Goal: Information Seeking & Learning: Check status

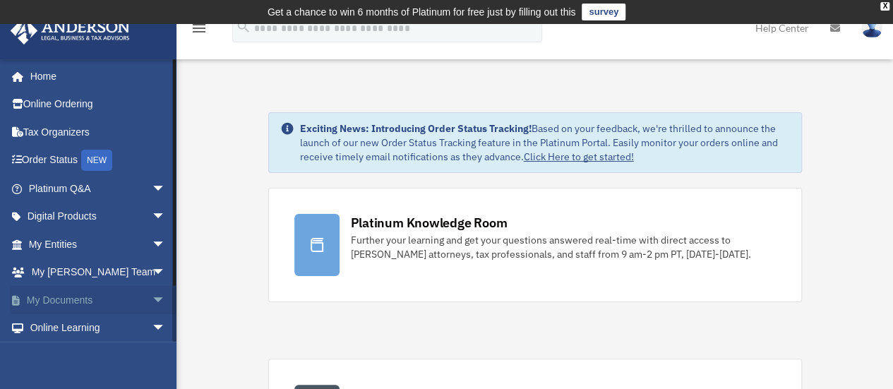
click at [54, 295] on link "My Documents arrow_drop_down" at bounding box center [98, 300] width 177 height 28
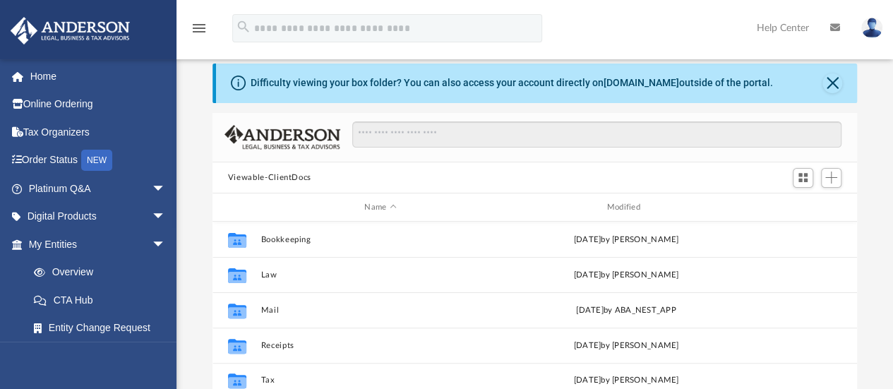
scroll to position [40, 0]
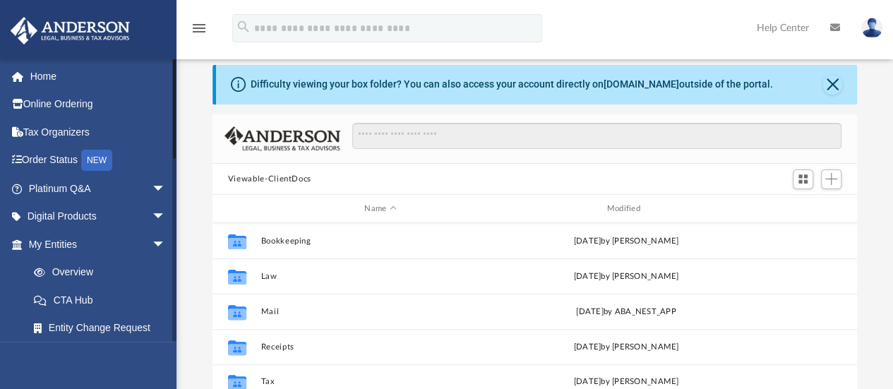
click at [173, 147] on div at bounding box center [174, 109] width 3 height 100
click at [175, 71] on div at bounding box center [174, 109] width 3 height 100
click at [176, 364] on div "[EMAIL_ADDRESS][DOMAIN_NAME] Sign Out [EMAIL_ADDRESS][DOMAIN_NAME] Home Online …" at bounding box center [88, 253] width 177 height 389
click at [31, 77] on link "Home" at bounding box center [98, 76] width 177 height 28
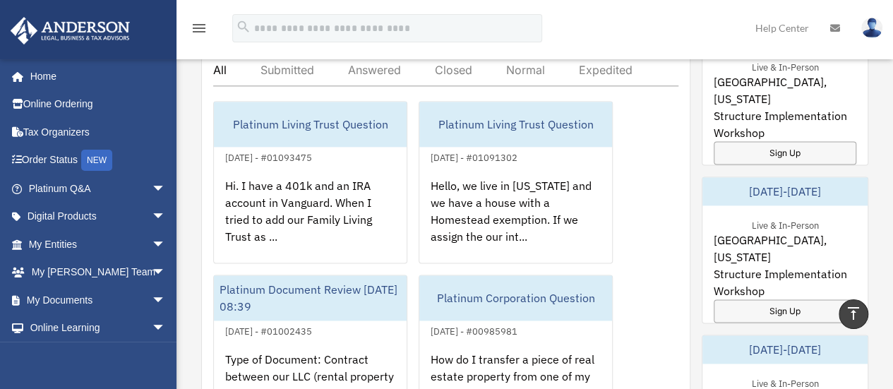
scroll to position [845, 0]
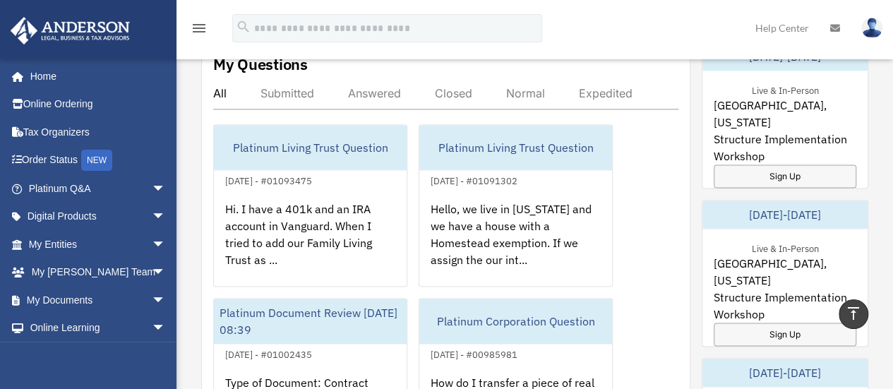
click at [364, 88] on div "Answered" at bounding box center [374, 93] width 53 height 14
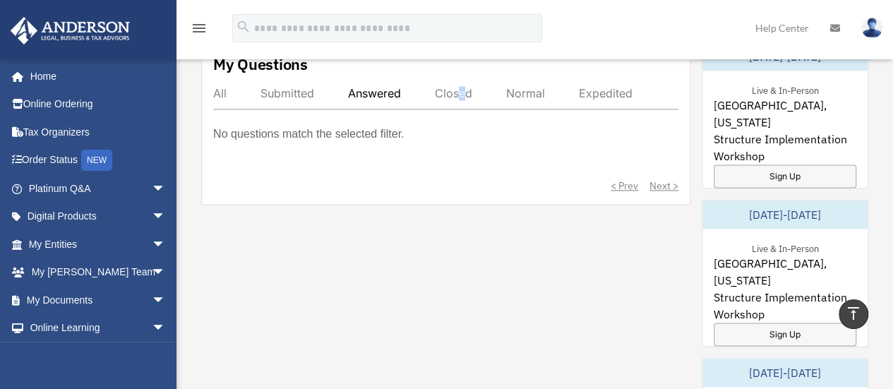
click at [463, 87] on div "Closed" at bounding box center [453, 93] width 37 height 14
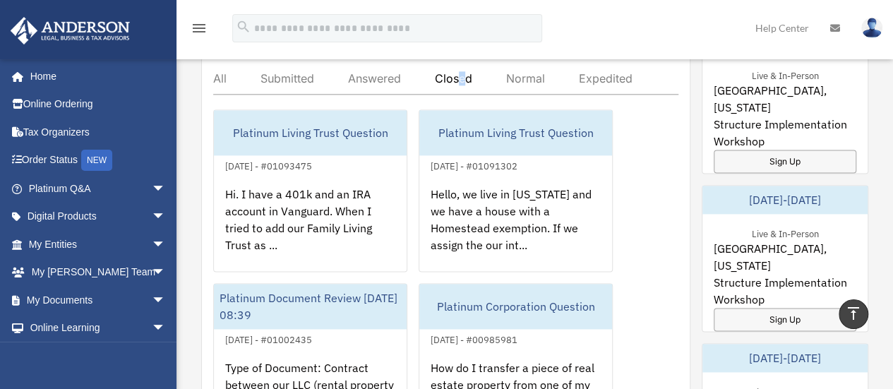
scroll to position [873, 0]
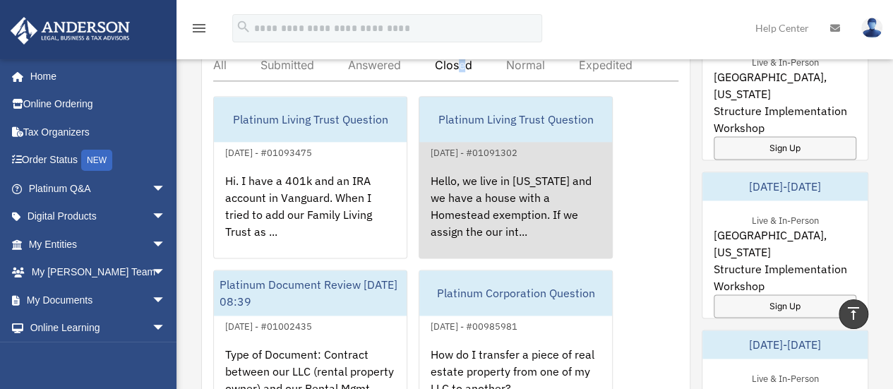
click at [490, 210] on div "Hello, we live in Florida and we have a house with a Homestead exemption. If we…" at bounding box center [516, 216] width 193 height 110
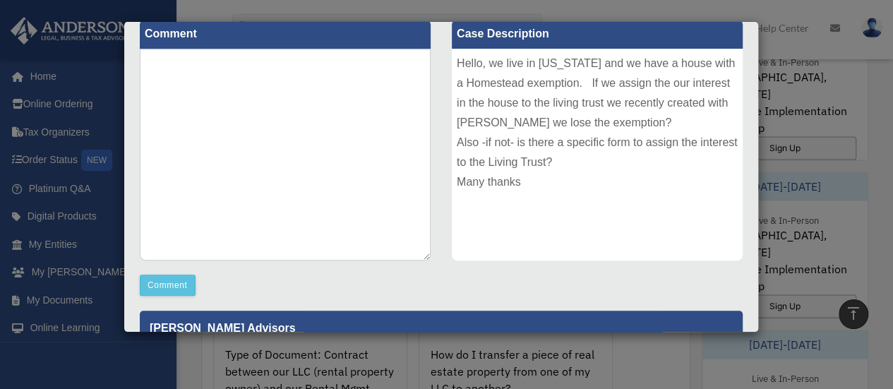
scroll to position [0, 0]
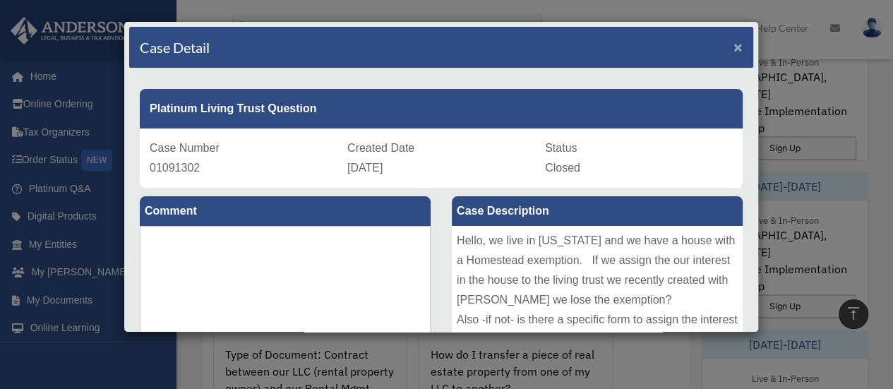
click at [734, 43] on span "×" at bounding box center [738, 47] width 9 height 16
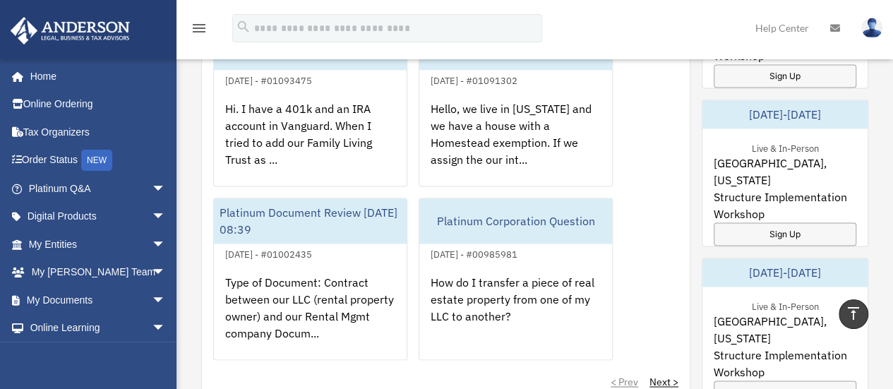
scroll to position [958, 0]
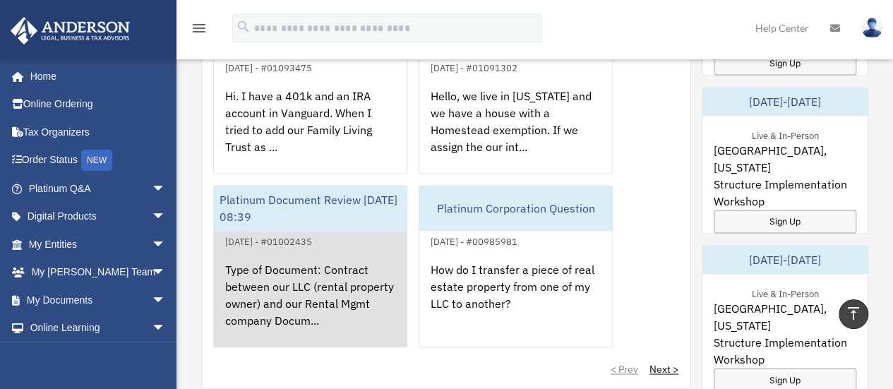
click at [294, 294] on div "Type of Document: Contract between our LLC (rental property owner) and our Rent…" at bounding box center [310, 305] width 193 height 110
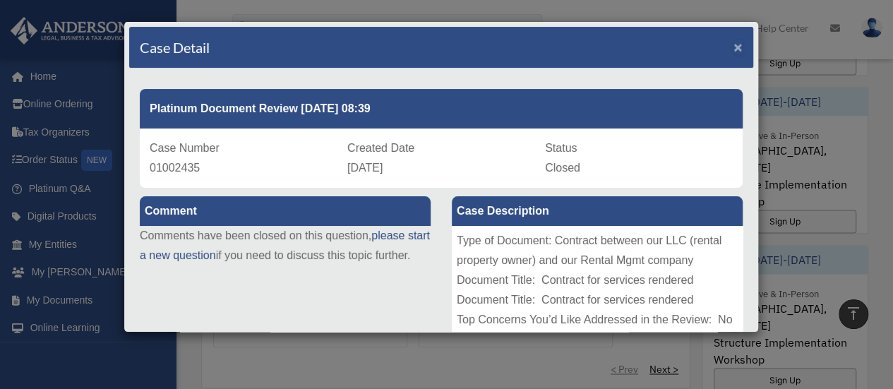
click at [734, 42] on span "×" at bounding box center [738, 47] width 9 height 16
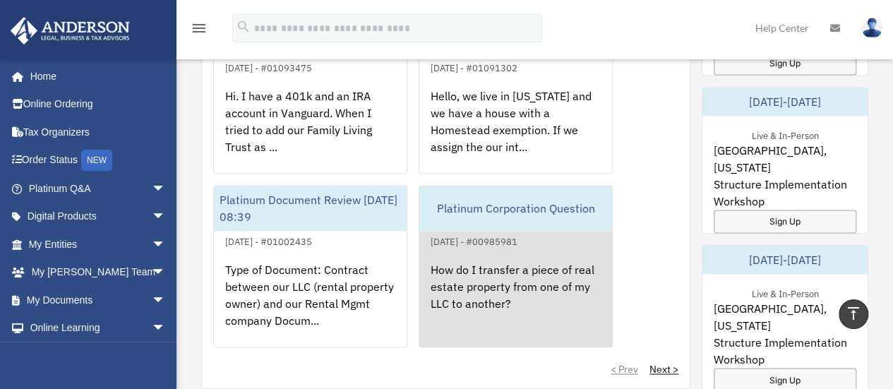
click at [468, 278] on div "How do I transfer a piece of real estate property from one of my LLC to another?" at bounding box center [516, 305] width 193 height 110
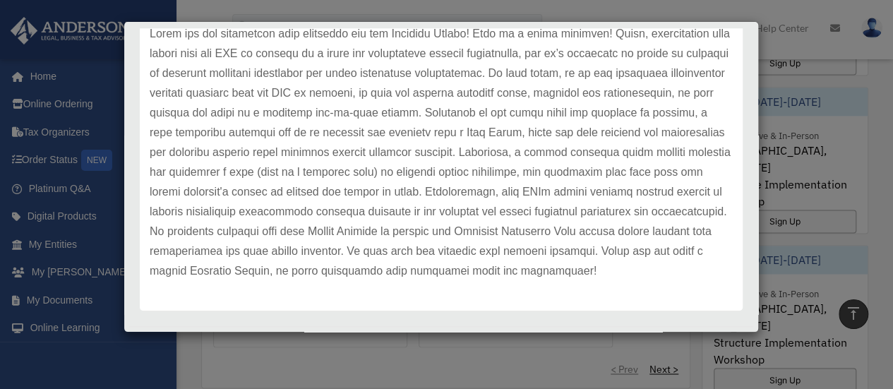
scroll to position [53, 0]
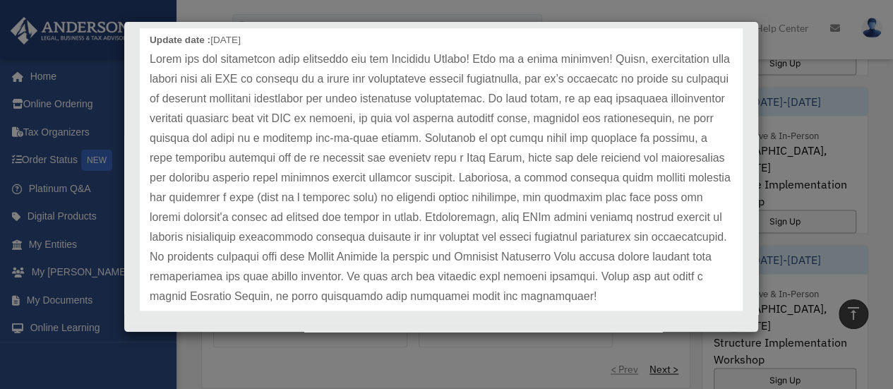
click at [743, 287] on div "Case Detail × Platinum Corporation Question Case Number 00985981 Created Date M…" at bounding box center [442, 176] width 636 height 311
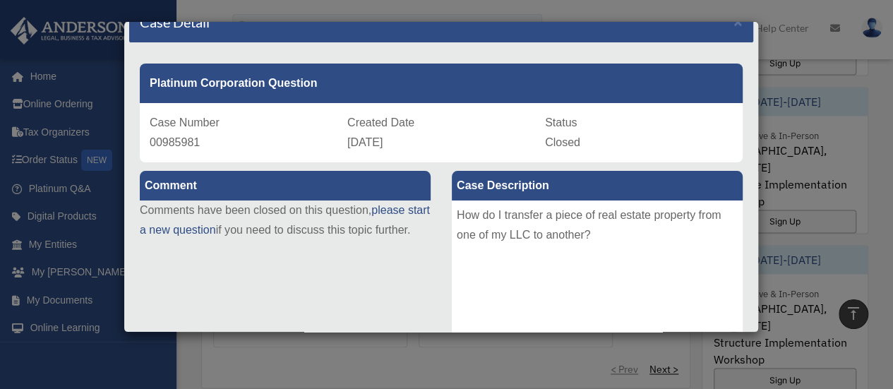
scroll to position [0, 0]
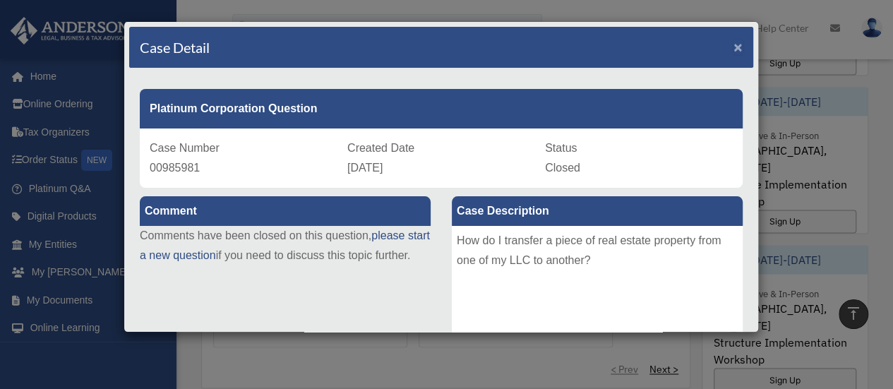
click at [734, 43] on span "×" at bounding box center [738, 47] width 9 height 16
